Goal: Task Accomplishment & Management: Use online tool/utility

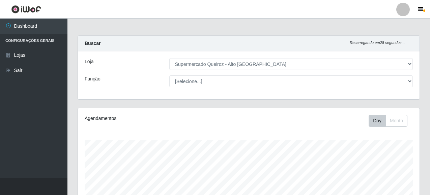
select select "496"
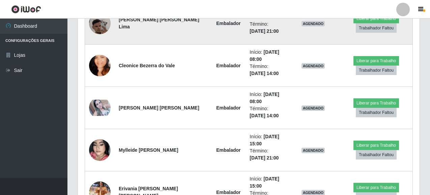
scroll to position [234, 0]
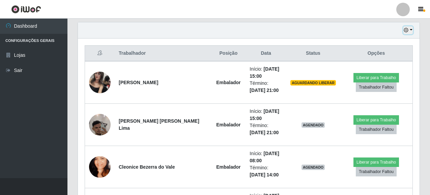
click at [410, 28] on button "button" at bounding box center [407, 30] width 9 height 8
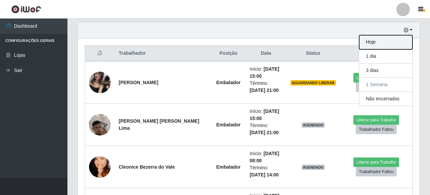
click at [376, 44] on button "Hoje" at bounding box center [385, 42] width 53 height 14
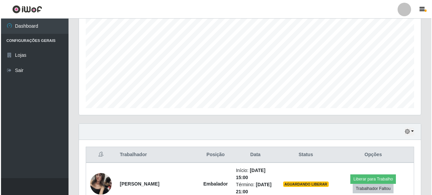
scroll to position [203, 0]
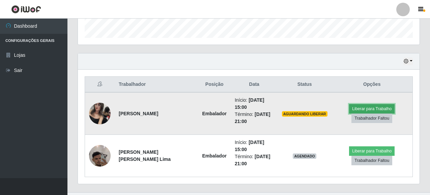
click at [359, 105] on button "Liberar para Trabalho" at bounding box center [372, 108] width 46 height 9
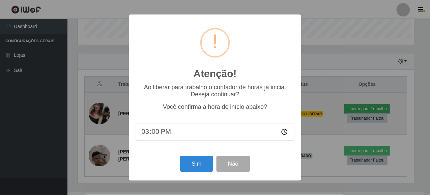
scroll to position [140, 337]
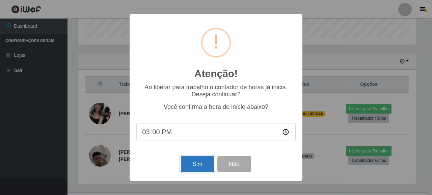
click at [208, 168] on button "Sim" at bounding box center [197, 164] width 33 height 16
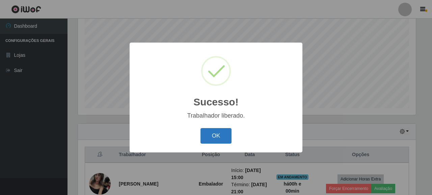
click at [210, 138] on button "OK" at bounding box center [215, 136] width 31 height 16
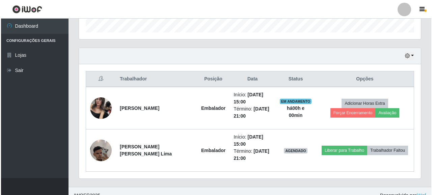
scroll to position [217, 0]
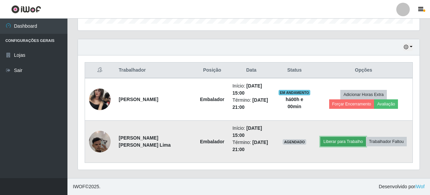
click at [342, 143] on button "Liberar para Trabalho" at bounding box center [343, 141] width 46 height 9
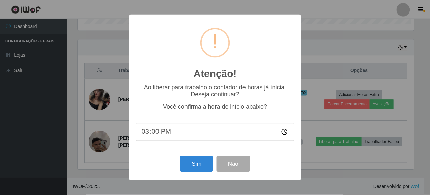
scroll to position [140, 337]
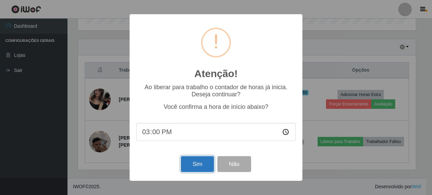
click at [198, 168] on button "Sim" at bounding box center [197, 164] width 33 height 16
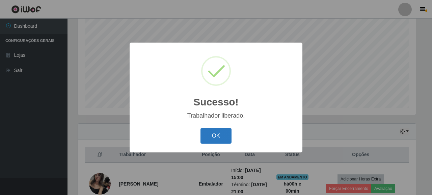
click at [223, 137] on button "OK" at bounding box center [215, 136] width 31 height 16
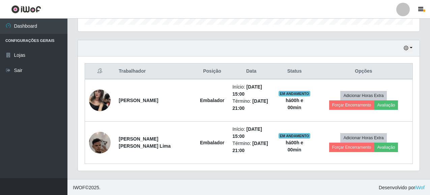
scroll to position [217, 0]
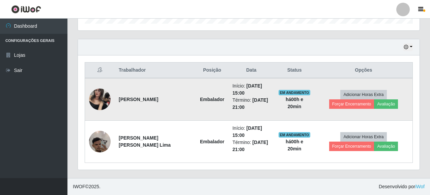
drag, startPoint x: 119, startPoint y: 96, endPoint x: 150, endPoint y: 104, distance: 31.5
click at [150, 104] on td "[PERSON_NAME]" at bounding box center [155, 99] width 81 height 42
copy strong "[PERSON_NAME]"
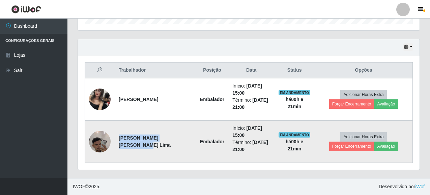
drag, startPoint x: 118, startPoint y: 138, endPoint x: 164, endPoint y: 147, distance: 46.7
click at [164, 147] on td "[PERSON_NAME] [PERSON_NAME] Lima" at bounding box center [155, 141] width 81 height 42
copy strong "[PERSON_NAME] [PERSON_NAME] Lima"
